Goal: Information Seeking & Learning: Learn about a topic

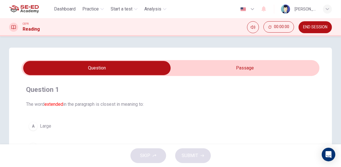
click at [280, 68] on input "checkbox" at bounding box center [97, 68] width 447 height 14
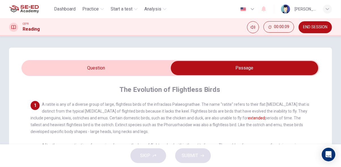
click at [121, 70] on input "checkbox" at bounding box center [244, 68] width 447 height 14
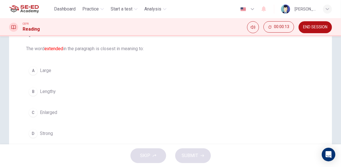
scroll to position [57, 0]
click at [48, 111] on span "Enlarged" at bounding box center [48, 111] width 17 height 7
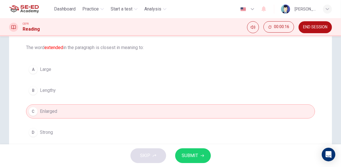
click at [201, 155] on icon "button" at bounding box center [201, 155] width 3 height 3
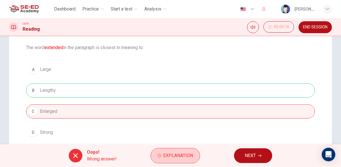
click at [185, 161] on button "Explanation" at bounding box center [174, 155] width 49 height 15
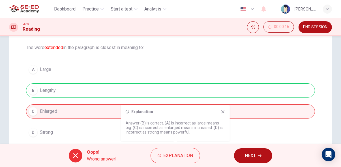
click at [223, 112] on icon at bounding box center [222, 111] width 3 height 3
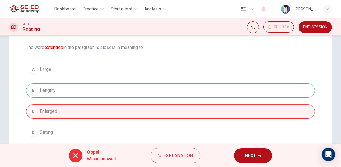
click at [258, 155] on icon "button" at bounding box center [259, 155] width 3 height 3
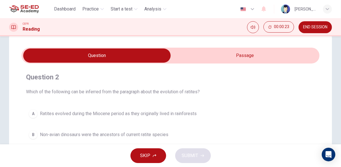
scroll to position [0, 0]
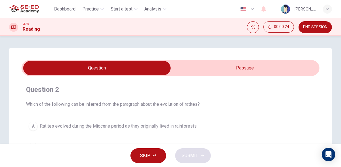
click at [293, 65] on input "checkbox" at bounding box center [97, 68] width 447 height 14
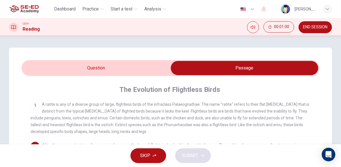
click at [126, 70] on input "checkbox" at bounding box center [244, 68] width 447 height 14
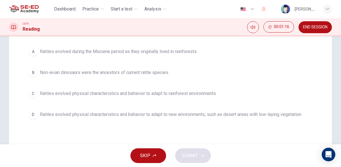
scroll to position [74, 0]
click at [294, 115] on span "Ratites evolved physical characteristics and behavior to adapt to new environme…" at bounding box center [170, 114] width 261 height 7
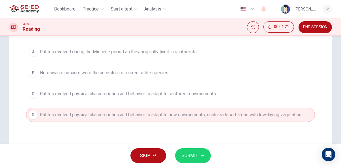
click at [195, 156] on span "SUBMIT" at bounding box center [190, 155] width 16 height 8
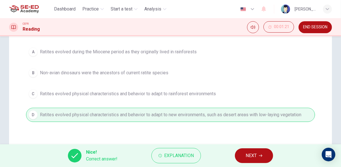
click at [255, 156] on span "NEXT" at bounding box center [250, 155] width 11 height 8
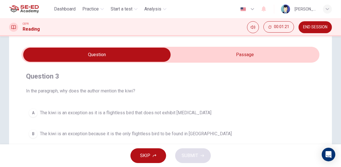
scroll to position [0, 0]
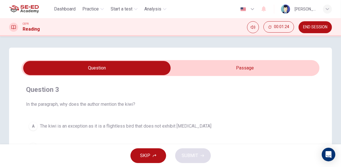
click at [263, 67] on input "checkbox" at bounding box center [97, 68] width 447 height 14
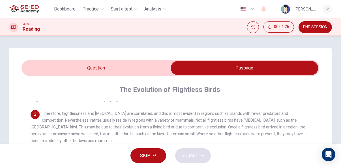
scroll to position [66, 0]
click at [137, 70] on input "checkbox" at bounding box center [244, 68] width 447 height 14
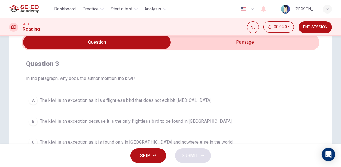
scroll to position [0, 0]
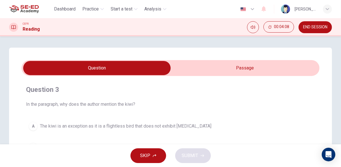
click at [253, 67] on input "checkbox" at bounding box center [97, 68] width 447 height 14
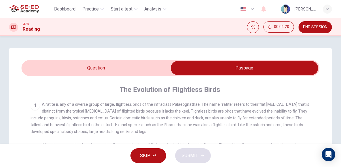
click at [147, 75] on input "checkbox" at bounding box center [244, 68] width 447 height 14
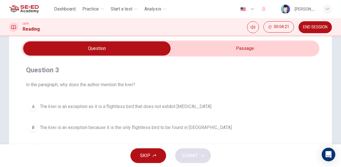
scroll to position [21, 0]
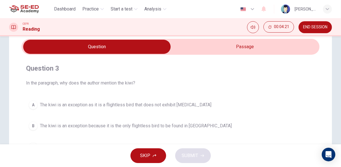
click at [171, 104] on span "The kiwi is an exception as it is a flightless bird that does not exhibit [MEDI…" at bounding box center [125, 104] width 171 height 7
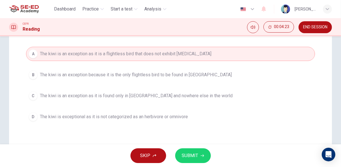
scroll to position [72, 0]
click at [192, 155] on span "SUBMIT" at bounding box center [190, 155] width 16 height 8
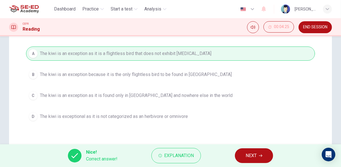
click at [260, 155] on icon "button" at bounding box center [260, 155] width 3 height 3
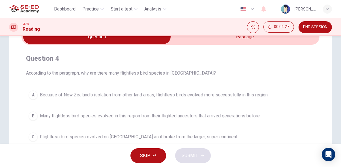
scroll to position [31, 0]
click at [293, 91] on button "A Because of New Zealand's isolation from other land areas, flightless birds ev…" at bounding box center [170, 94] width 289 height 14
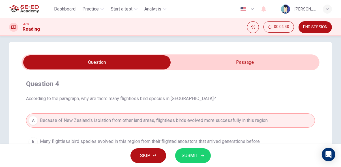
scroll to position [0, 0]
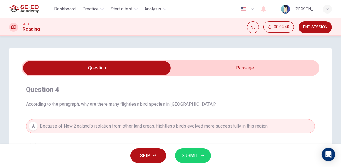
click at [293, 68] on input "checkbox" at bounding box center [97, 68] width 447 height 14
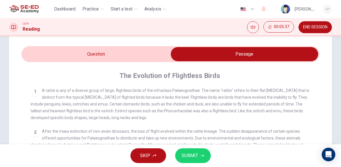
scroll to position [14, 0]
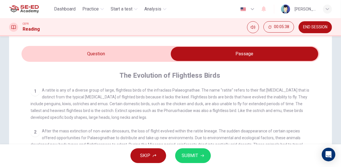
click at [136, 57] on input "checkbox" at bounding box center [244, 54] width 447 height 14
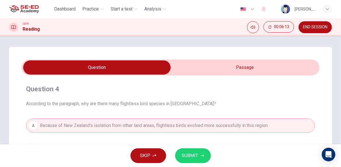
scroll to position [0, 0]
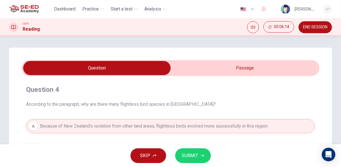
click at [289, 67] on input "checkbox" at bounding box center [97, 68] width 447 height 14
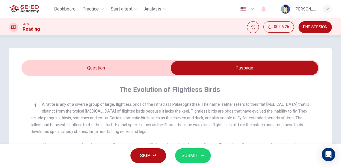
click at [146, 64] on input "checkbox" at bounding box center [244, 68] width 447 height 14
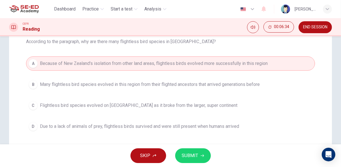
scroll to position [64, 0]
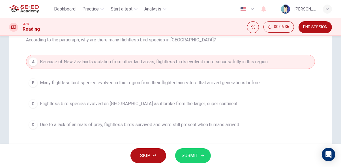
click at [195, 156] on span "SUBMIT" at bounding box center [190, 155] width 16 height 8
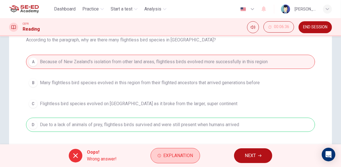
click at [178, 159] on span "Explanation" at bounding box center [178, 155] width 30 height 8
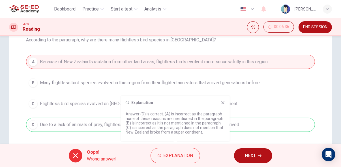
click at [260, 155] on icon "button" at bounding box center [259, 155] width 3 height 3
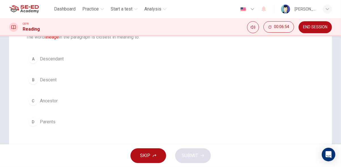
scroll to position [66, 0]
click at [53, 60] on span "Descendant" at bounding box center [52, 59] width 24 height 7
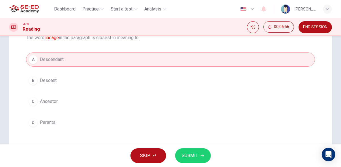
click at [197, 158] on span "SUBMIT" at bounding box center [190, 155] width 16 height 8
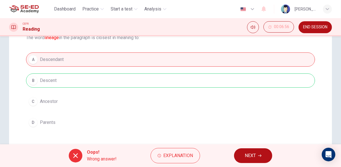
click at [260, 156] on icon "button" at bounding box center [259, 155] width 3 height 3
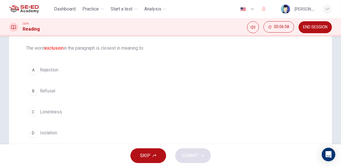
scroll to position [57, 0]
click at [52, 142] on div "Question 6 The word exclusion in the paragraph is closest in meaning to: A Reje…" at bounding box center [170, 84] width 298 height 120
click at [57, 132] on span "Isolation" at bounding box center [48, 132] width 17 height 7
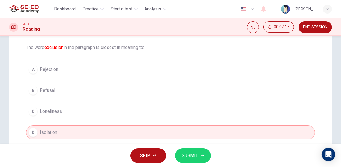
click at [196, 156] on span "SUBMIT" at bounding box center [190, 155] width 16 height 8
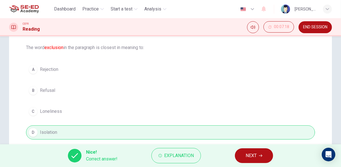
click at [262, 160] on button "NEXT" at bounding box center [254, 155] width 38 height 15
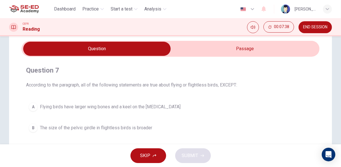
scroll to position [0, 0]
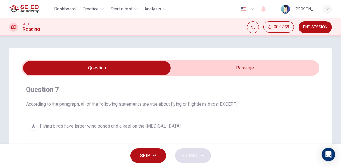
click at [294, 65] on input "checkbox" at bounding box center [97, 68] width 447 height 14
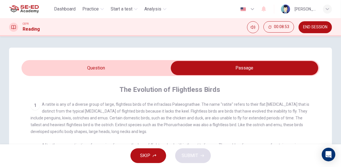
click at [38, 68] on input "checkbox" at bounding box center [244, 68] width 447 height 14
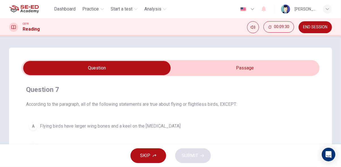
click at [298, 63] on input "checkbox" at bounding box center [97, 68] width 447 height 14
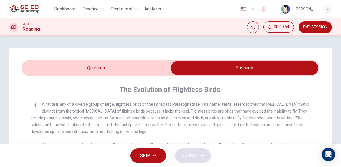
click at [36, 62] on input "checkbox" at bounding box center [244, 68] width 447 height 14
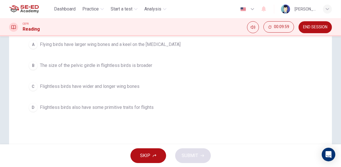
scroll to position [81, 0]
click at [41, 87] on span "Flightless birds have wider and longer wing bones" at bounding box center [90, 86] width 100 height 7
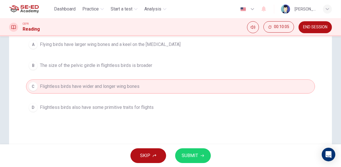
click at [197, 154] on span "SUBMIT" at bounding box center [190, 155] width 16 height 8
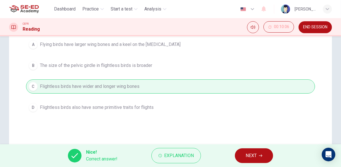
click at [260, 155] on icon "button" at bounding box center [260, 155] width 3 height 3
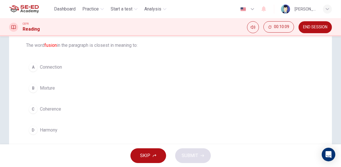
scroll to position [60, 0]
click at [34, 88] on div "B" at bounding box center [33, 86] width 9 height 9
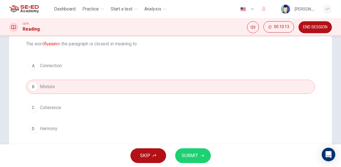
click at [201, 155] on icon "button" at bounding box center [201, 155] width 3 height 3
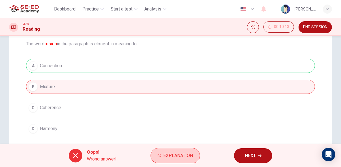
click at [189, 157] on span "Explanation" at bounding box center [178, 155] width 30 height 8
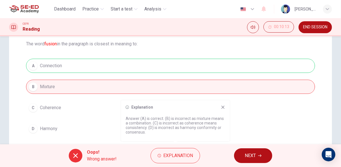
click at [260, 156] on icon "button" at bounding box center [259, 155] width 3 height 3
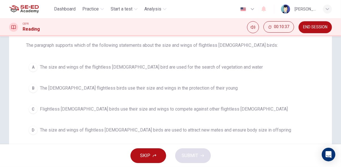
scroll to position [0, 0]
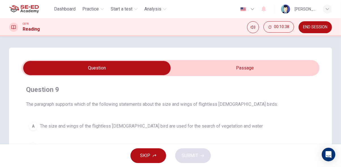
click at [289, 67] on input "checkbox" at bounding box center [97, 68] width 447 height 14
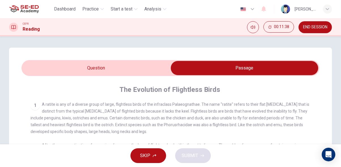
click at [30, 68] on input "checkbox" at bounding box center [244, 68] width 447 height 14
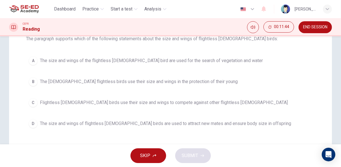
scroll to position [66, 0]
click at [221, 122] on span "The size and wings of flightless [DEMOGRAPHIC_DATA] birds are used to attract n…" at bounding box center [165, 122] width 251 height 7
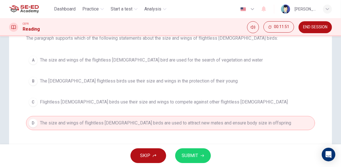
click at [201, 155] on icon "button" at bounding box center [201, 155] width 3 height 3
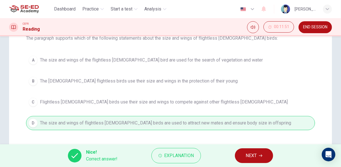
click at [261, 156] on icon "button" at bounding box center [260, 155] width 3 height 3
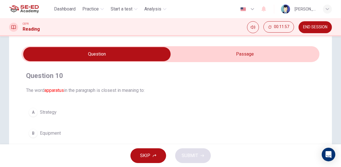
scroll to position [0, 0]
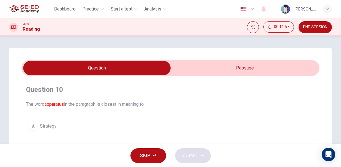
click at [288, 65] on input "checkbox" at bounding box center [97, 68] width 447 height 14
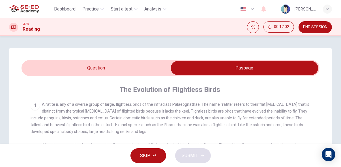
click at [34, 68] on input "checkbox" at bounding box center [244, 68] width 447 height 14
checkbox input "false"
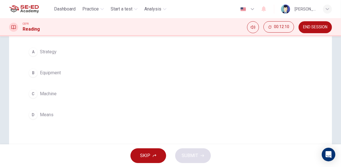
scroll to position [75, 0]
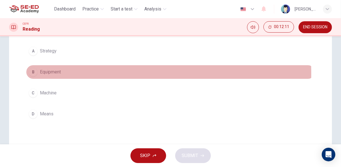
click at [33, 72] on div "B" at bounding box center [33, 71] width 9 height 9
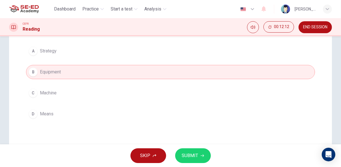
click at [202, 155] on icon "button" at bounding box center [201, 155] width 3 height 3
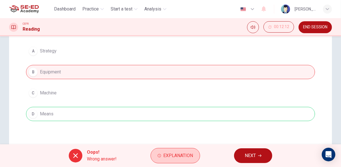
click at [179, 153] on span "Explanation" at bounding box center [178, 155] width 30 height 8
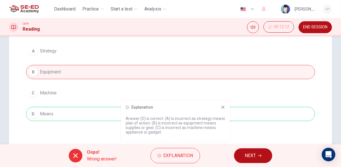
click at [223, 108] on icon at bounding box center [223, 107] width 5 height 5
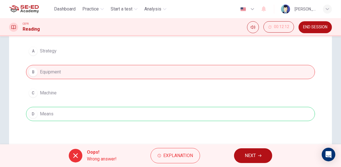
click at [260, 155] on icon "button" at bounding box center [259, 155] width 3 height 3
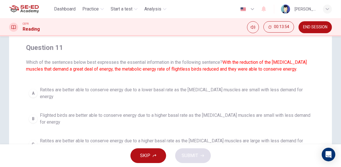
scroll to position [42, 0]
click at [297, 111] on span "Flighted birds are better able to conserve energy due to a higher basal rate as…" at bounding box center [176, 118] width 272 height 14
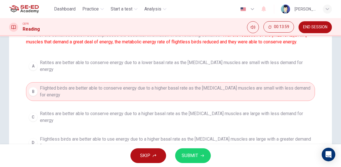
scroll to position [69, 0]
click at [202, 154] on icon "button" at bounding box center [201, 155] width 3 height 3
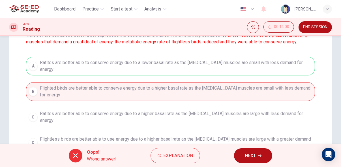
click at [253, 156] on span "NEXT" at bounding box center [250, 155] width 11 height 8
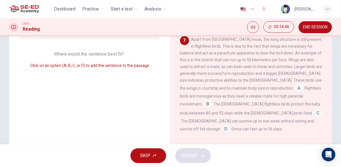
scroll to position [96, 0]
click at [203, 108] on input at bounding box center [207, 103] width 9 height 9
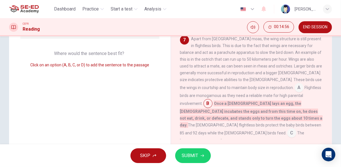
click at [197, 155] on span "SUBMIT" at bounding box center [190, 155] width 16 height 8
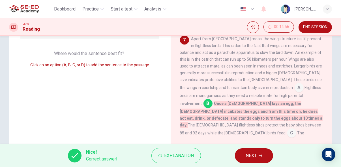
click at [261, 155] on icon "button" at bounding box center [260, 155] width 3 height 3
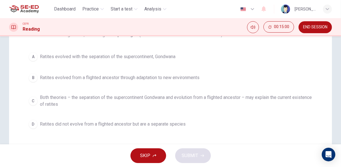
scroll to position [69, 0]
click at [285, 103] on span "Both theories – the separation of the supercontinent Gondwana and evolution fro…" at bounding box center [176, 101] width 272 height 14
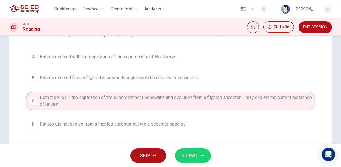
click at [202, 160] on button "SUBMIT" at bounding box center [193, 155] width 36 height 15
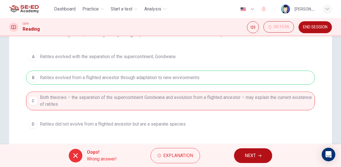
click at [245, 157] on span "NEXT" at bounding box center [250, 155] width 11 height 8
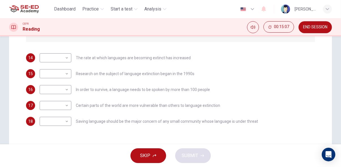
scroll to position [0, 0]
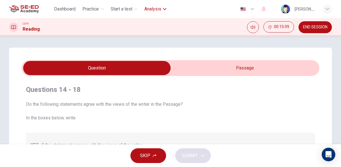
click at [157, 7] on span "Analysis" at bounding box center [152, 9] width 17 height 7
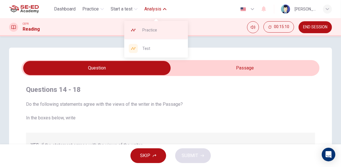
click at [170, 29] on span "Practice" at bounding box center [162, 30] width 41 height 7
